Goal: Task Accomplishment & Management: Manage account settings

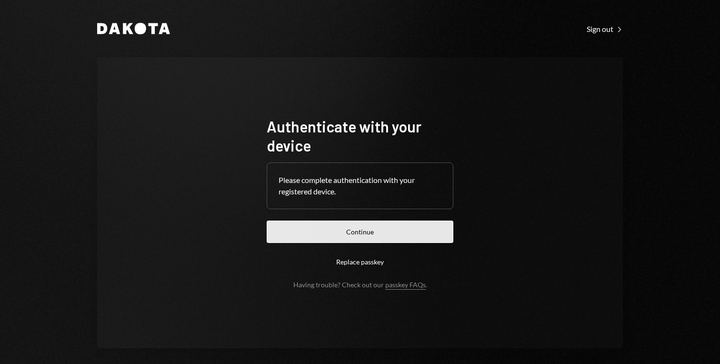
click at [365, 232] on button "Continue" at bounding box center [360, 231] width 187 height 22
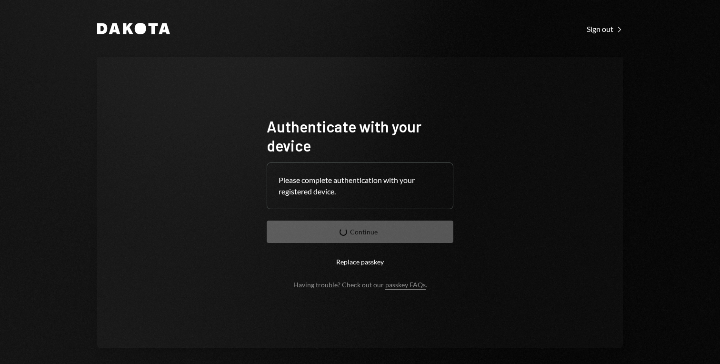
click at [376, 176] on div "Please complete authentication with your registered device." at bounding box center [360, 185] width 163 height 23
click at [347, 262] on button "Replace passkey" at bounding box center [360, 261] width 187 height 22
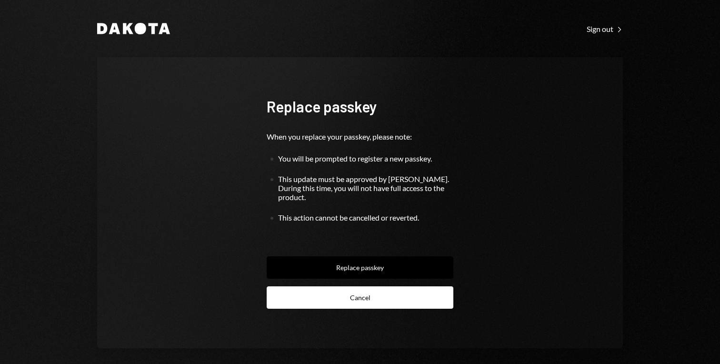
click at [294, 290] on button "Cancel" at bounding box center [360, 297] width 187 height 22
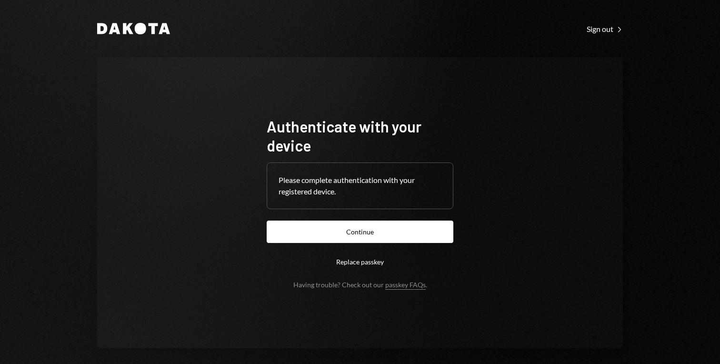
click at [602, 34] on div "Dakota Sign out Right Caret Authenticate with your device Please complete authe…" at bounding box center [359, 185] width 571 height 371
click at [600, 32] on div "Sign out Right Caret" at bounding box center [605, 29] width 36 height 10
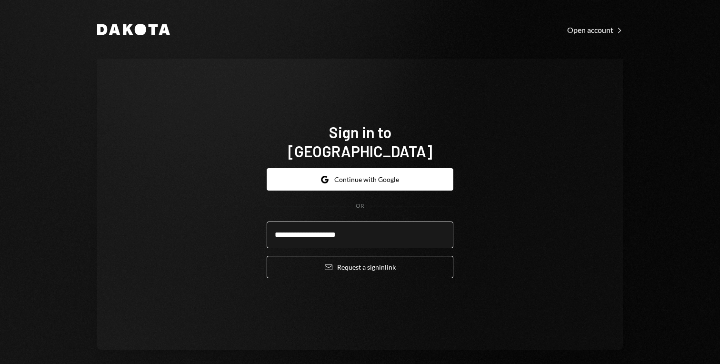
type input "**********"
click at [267, 256] on button "Email Request a sign in link" at bounding box center [360, 267] width 187 height 22
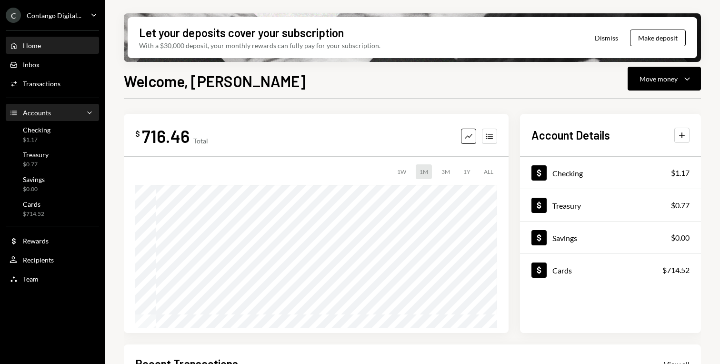
click at [70, 111] on div "Accounts Accounts Caret Down" at bounding box center [53, 113] width 86 height 10
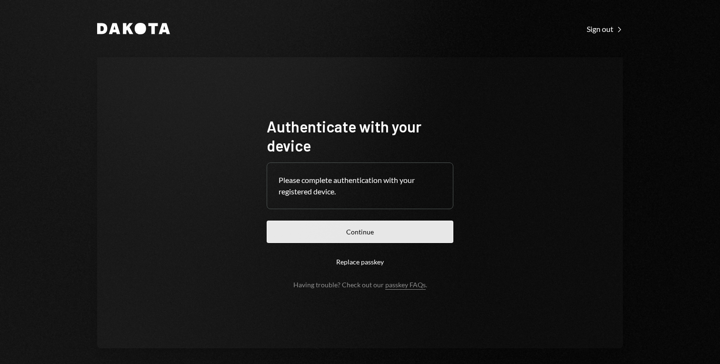
click at [343, 235] on button "Continue" at bounding box center [360, 231] width 187 height 22
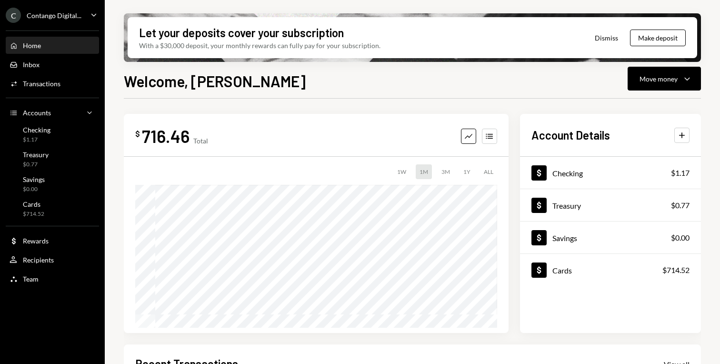
click at [93, 19] on icon "Caret Down" at bounding box center [94, 15] width 10 height 10
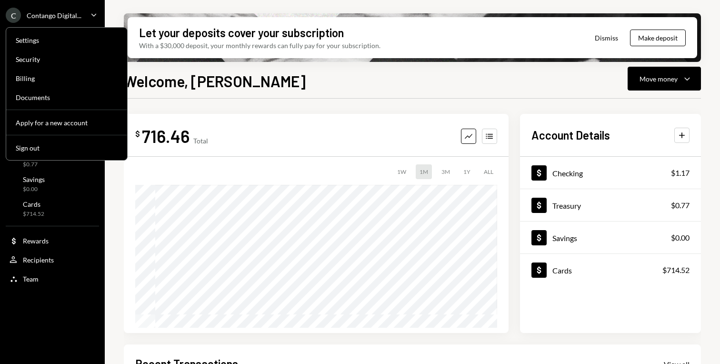
click at [93, 19] on icon "Caret Down" at bounding box center [94, 15] width 10 height 10
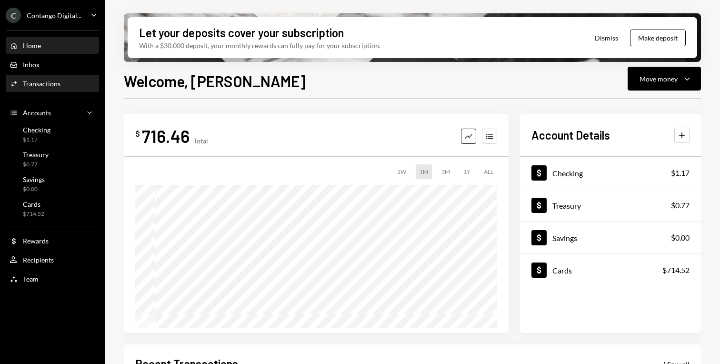
click at [43, 86] on div "Transactions" at bounding box center [42, 84] width 38 height 8
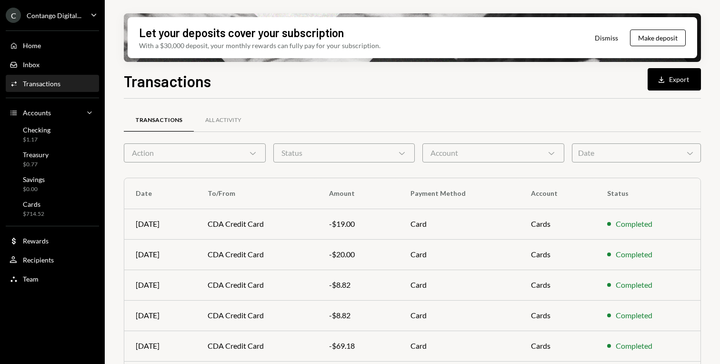
click at [525, 90] on div "Transactions Download Export" at bounding box center [412, 80] width 577 height 21
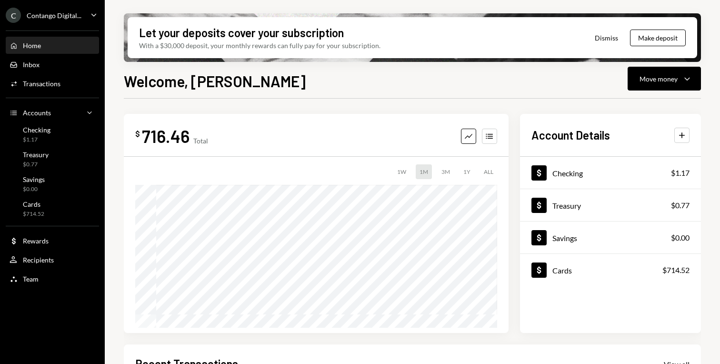
click at [93, 15] on icon "Main" at bounding box center [93, 14] width 5 height 3
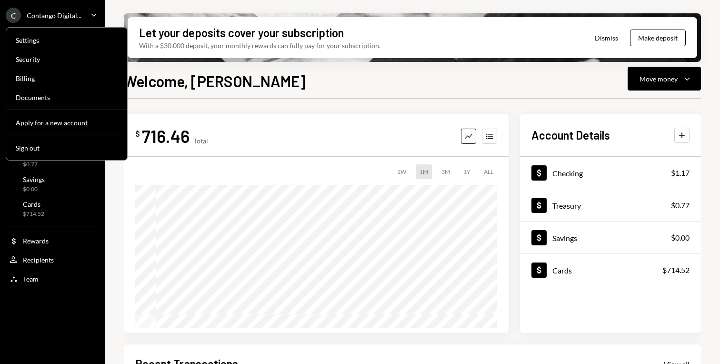
click at [268, 90] on div "Welcome, Mike Move money Caret Down" at bounding box center [412, 80] width 577 height 21
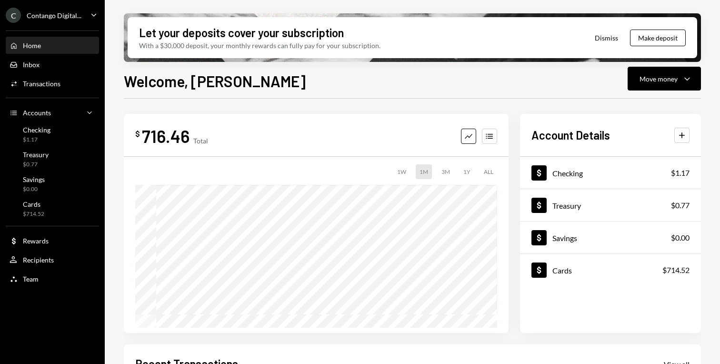
click at [90, 19] on icon "Caret Down" at bounding box center [94, 15] width 10 height 10
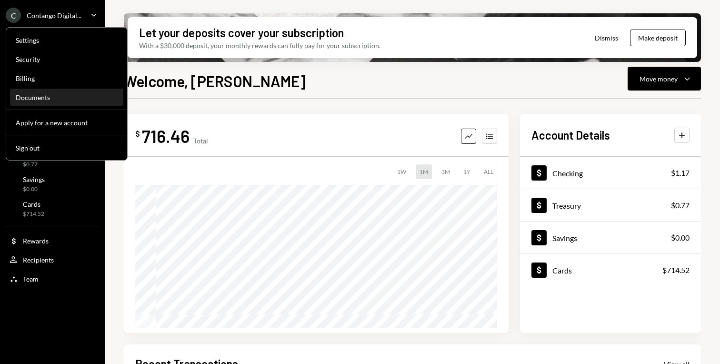
click at [48, 98] on div "Documents" at bounding box center [67, 97] width 102 height 8
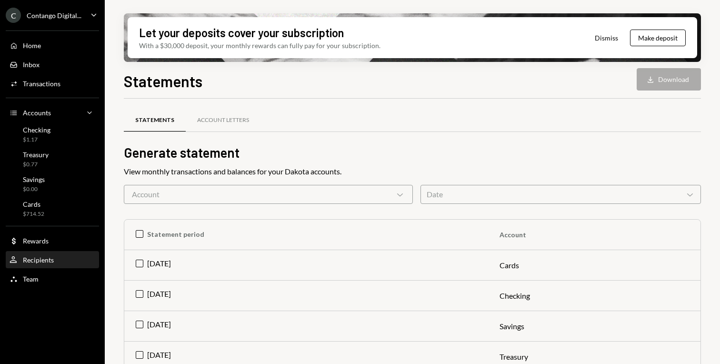
click at [65, 257] on div "User Recipients" at bounding box center [53, 260] width 86 height 9
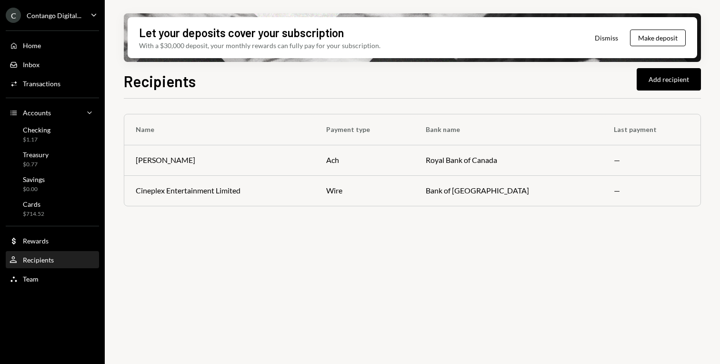
click at [182, 233] on div "Name Payment type Bank name Last payment Josh Field ach Royal Bank of Canada — …" at bounding box center [412, 237] width 577 height 276
click at [194, 196] on div "Cineplex Entertainment Limited" at bounding box center [188, 190] width 105 height 11
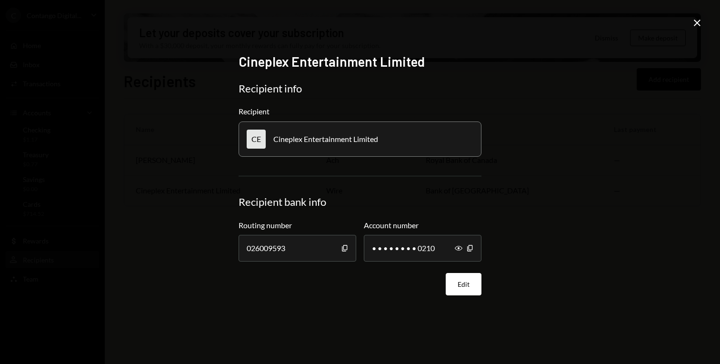
click at [194, 196] on div "Cineplex Entertainment Limited Recipient info Recipient CE Cineplex Entertainme…" at bounding box center [360, 182] width 720 height 364
click at [700, 28] on icon "Close" at bounding box center [696, 22] width 11 height 11
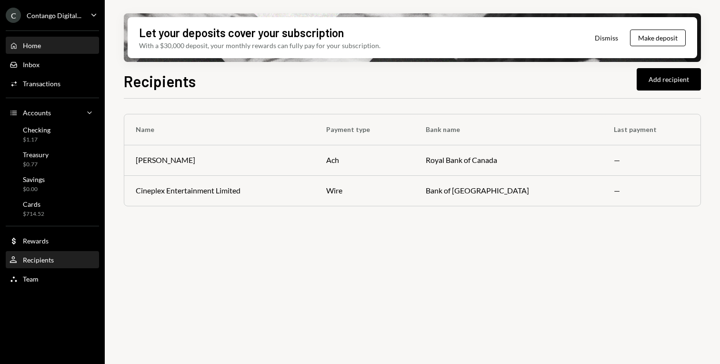
click at [47, 43] on div "Home Home" at bounding box center [53, 45] width 86 height 9
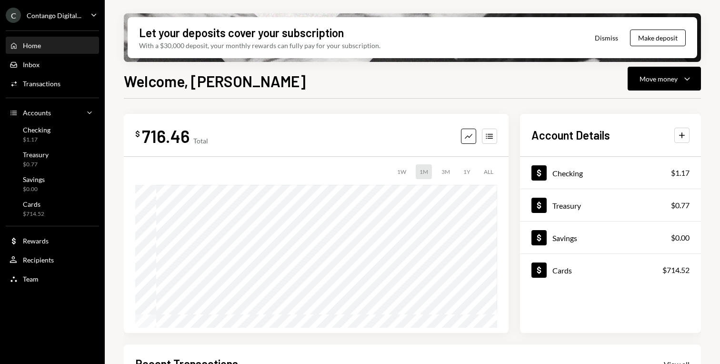
click at [91, 13] on icon "Caret Down" at bounding box center [94, 15] width 10 height 10
click at [99, 17] on icon "Caret Down" at bounding box center [94, 15] width 10 height 10
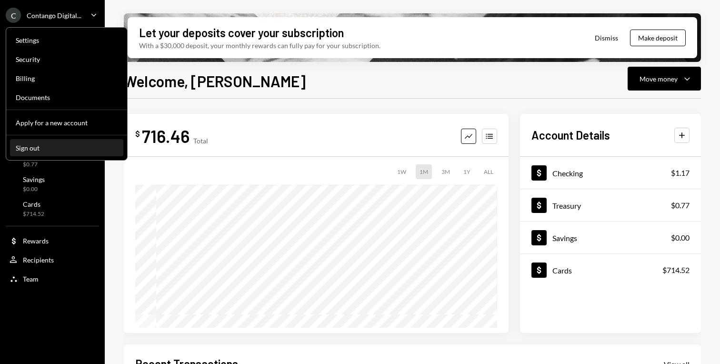
click at [66, 147] on div "Sign out" at bounding box center [67, 148] width 102 height 8
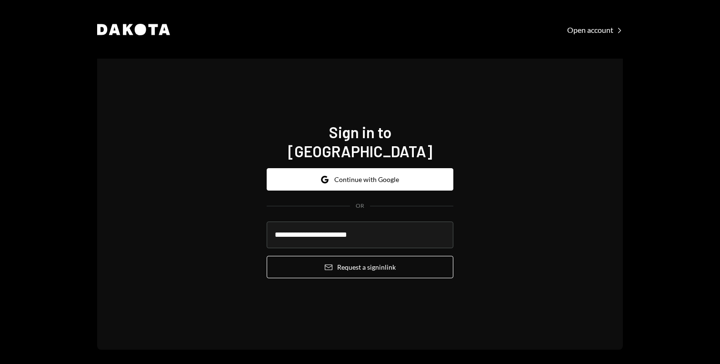
type input "**********"
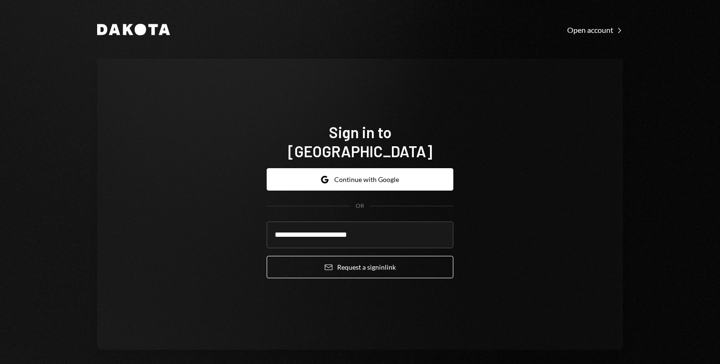
click at [267, 256] on button "Email Request a sign in link" at bounding box center [360, 267] width 187 height 22
